Goal: Navigation & Orientation: Find specific page/section

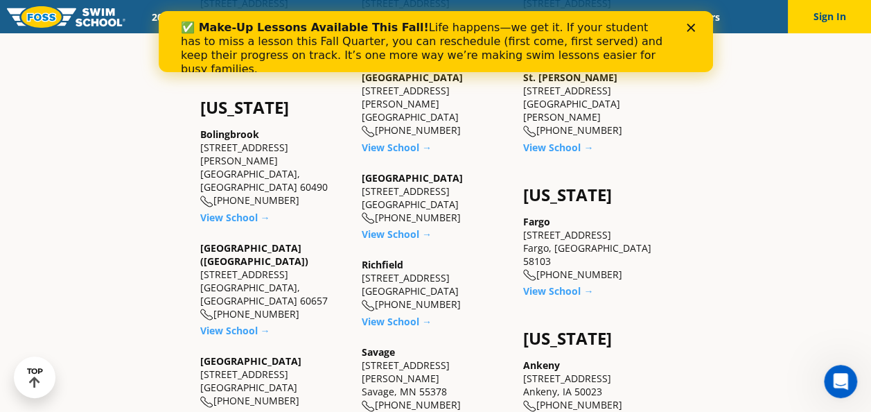
scroll to position [832, 0]
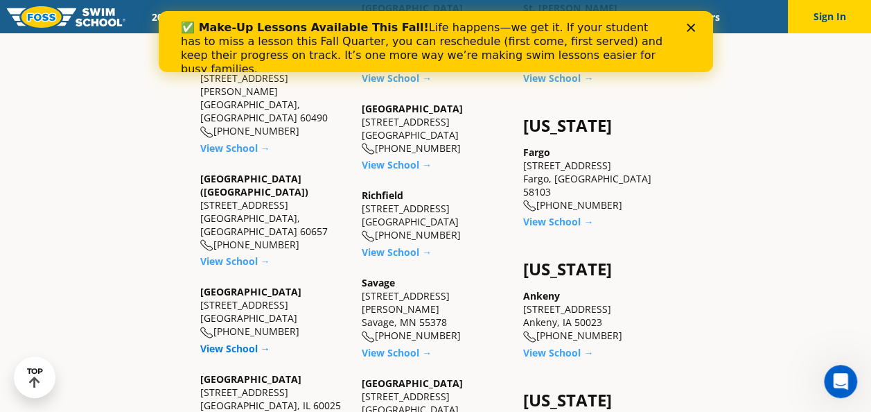
click at [243, 342] on link "View School →" at bounding box center [235, 348] width 70 height 13
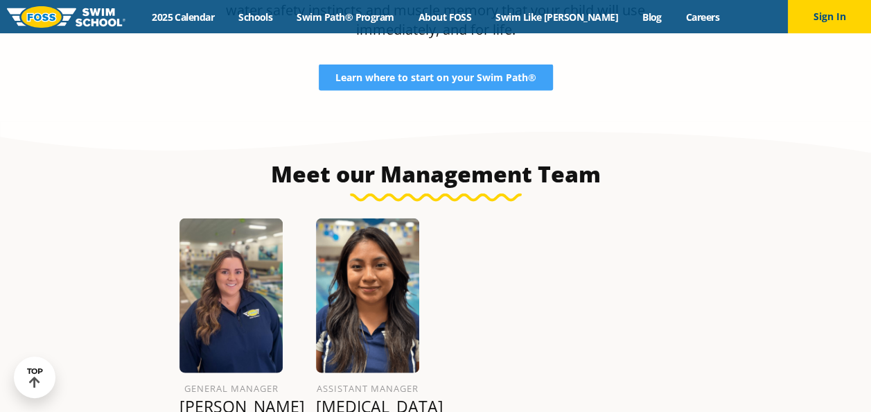
scroll to position [1525, 0]
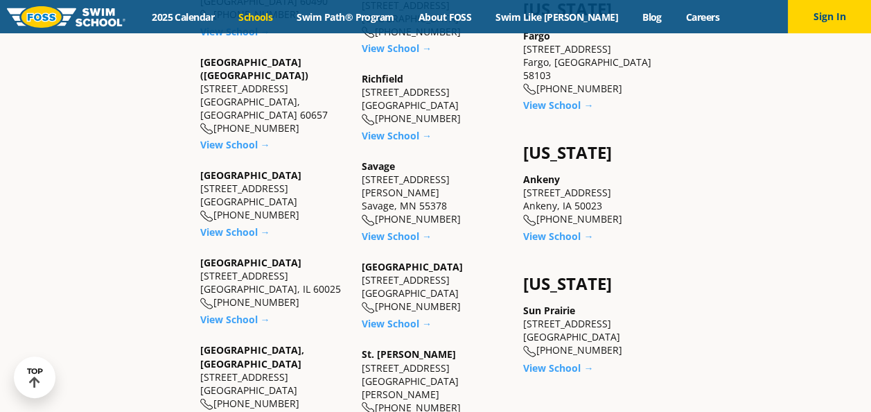
scroll to position [971, 0]
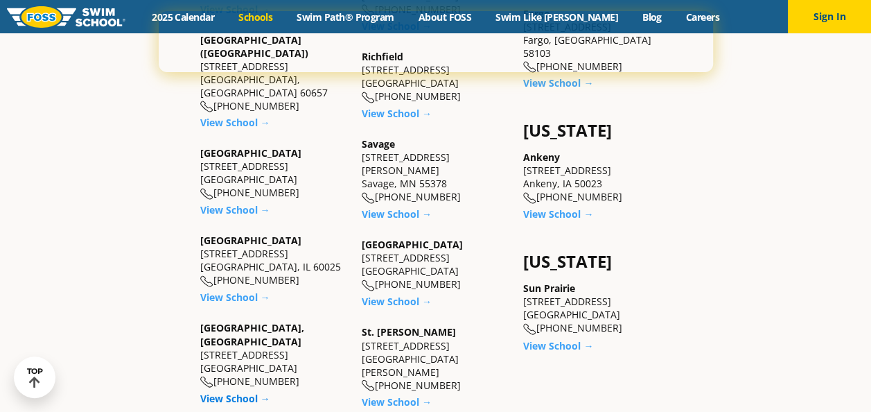
click at [220, 391] on link "View School →" at bounding box center [235, 397] width 70 height 13
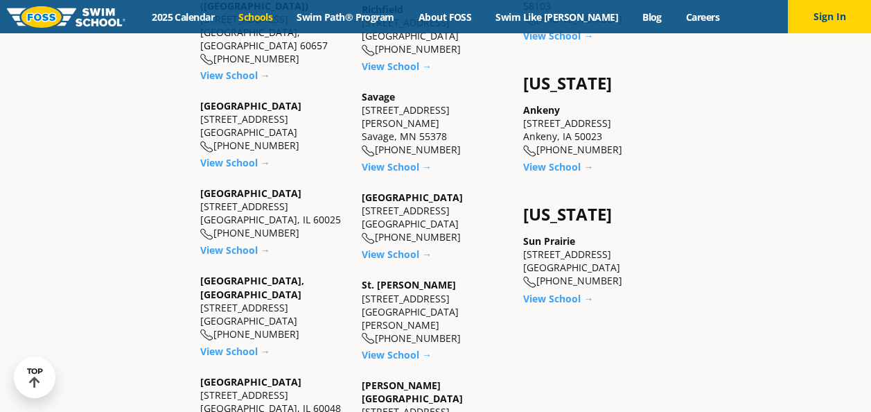
scroll to position [1040, 0]
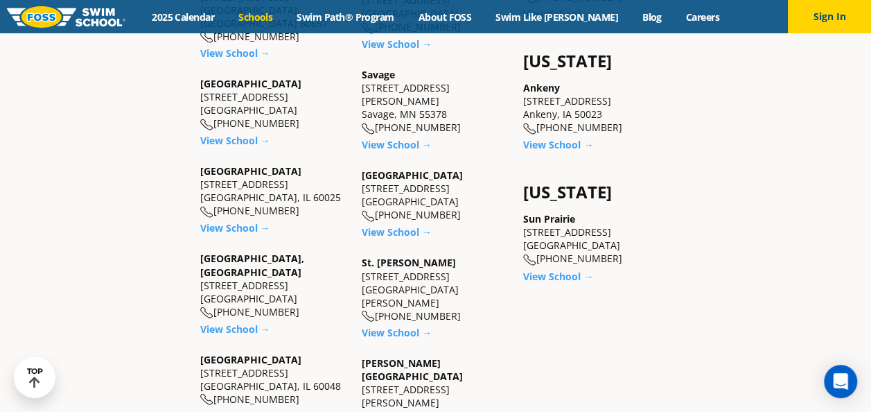
click at [227, 408] on link "View School →" at bounding box center [235, 414] width 70 height 13
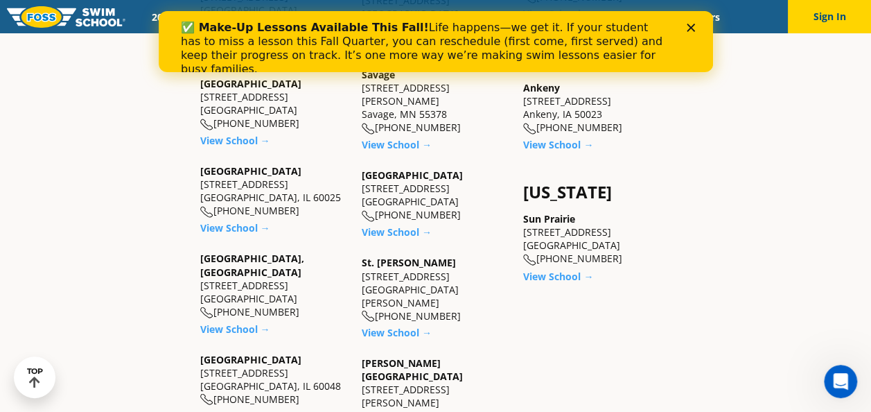
click at [223, 408] on link "View School →" at bounding box center [235, 414] width 70 height 13
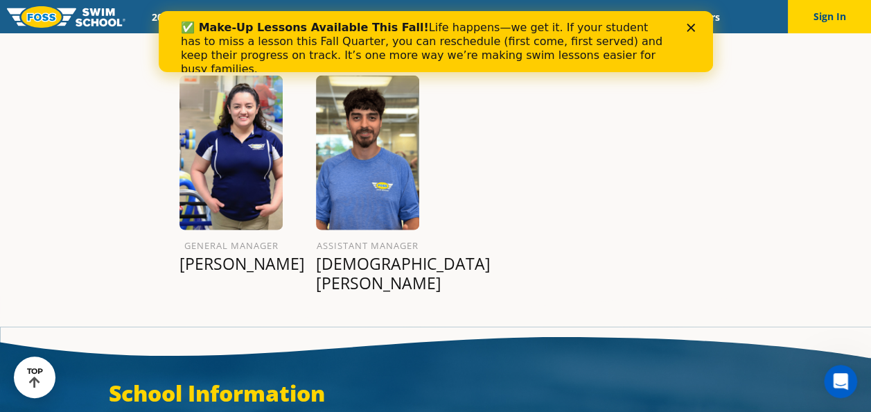
scroll to position [1614, 0]
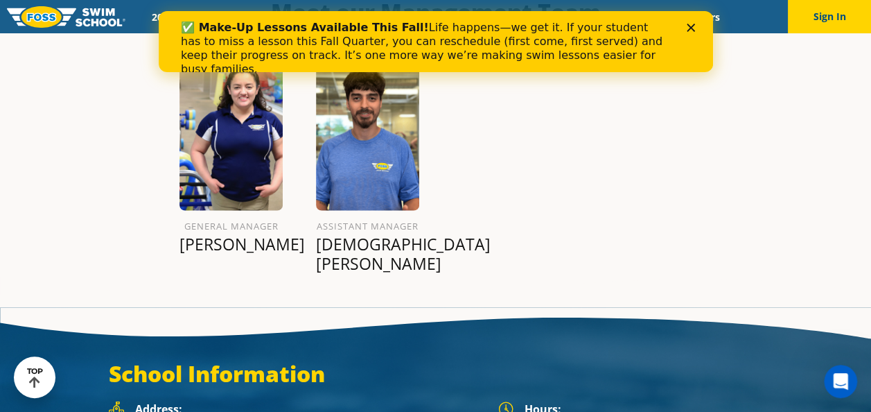
click at [507, 165] on div "General Manager Anaiz C. Assistant Manager Jesus B." at bounding box center [436, 170] width 546 height 261
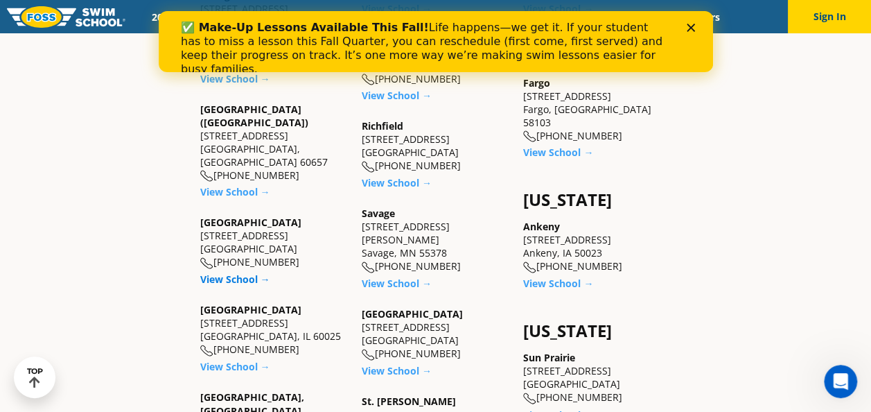
click at [221, 272] on link "View School →" at bounding box center [235, 278] width 70 height 13
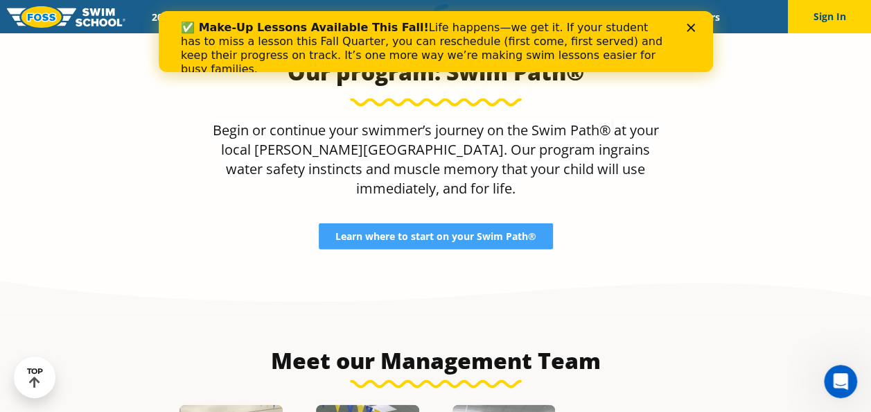
scroll to position [1248, 0]
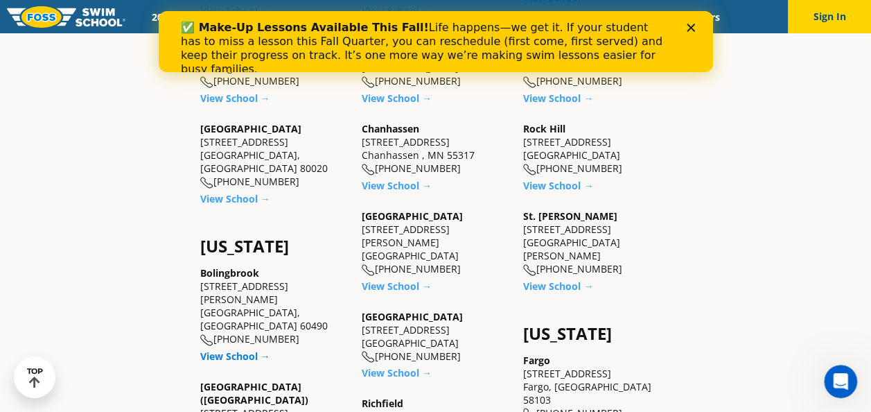
click at [228, 349] on link "View School →" at bounding box center [235, 355] width 70 height 13
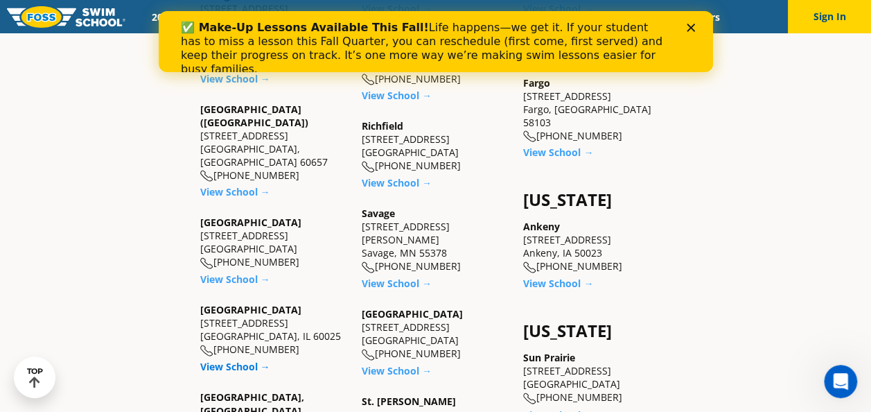
click at [237, 360] on link "View School →" at bounding box center [235, 366] width 70 height 13
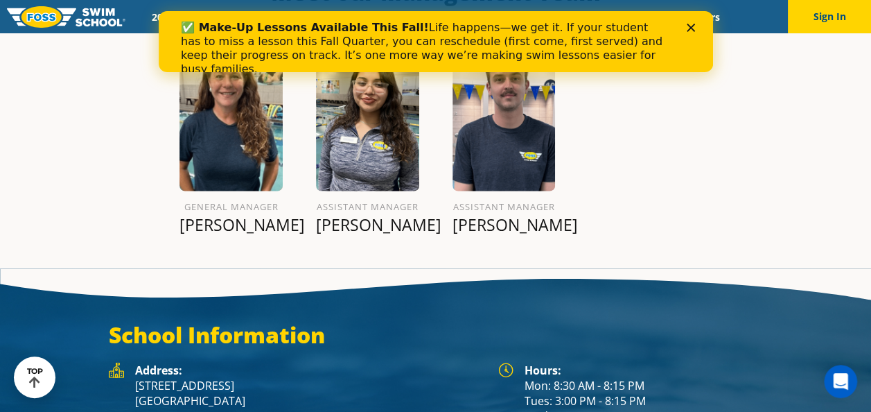
scroll to position [1575, 0]
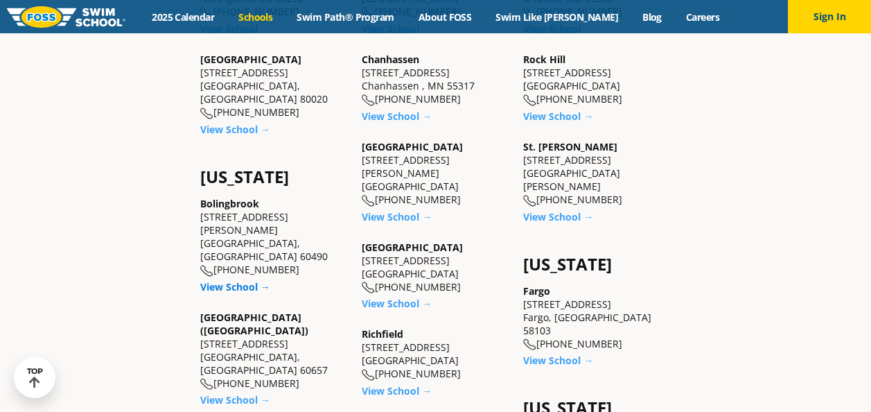
click at [251, 280] on link "View School →" at bounding box center [235, 286] width 70 height 13
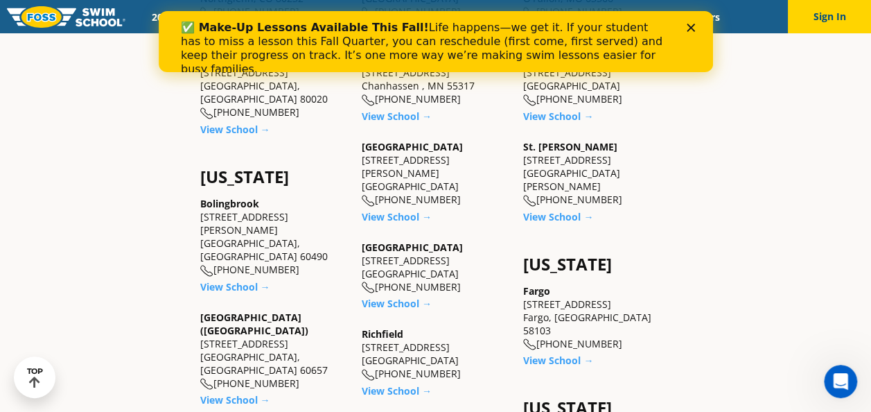
click at [659, 340] on div "North Dakota Fargo 1615 38th Street S. Fargo, ND 58103 (701) 809-7946 View Scho…" at bounding box center [597, 319] width 148 height 130
